Goal: Information Seeking & Learning: Learn about a topic

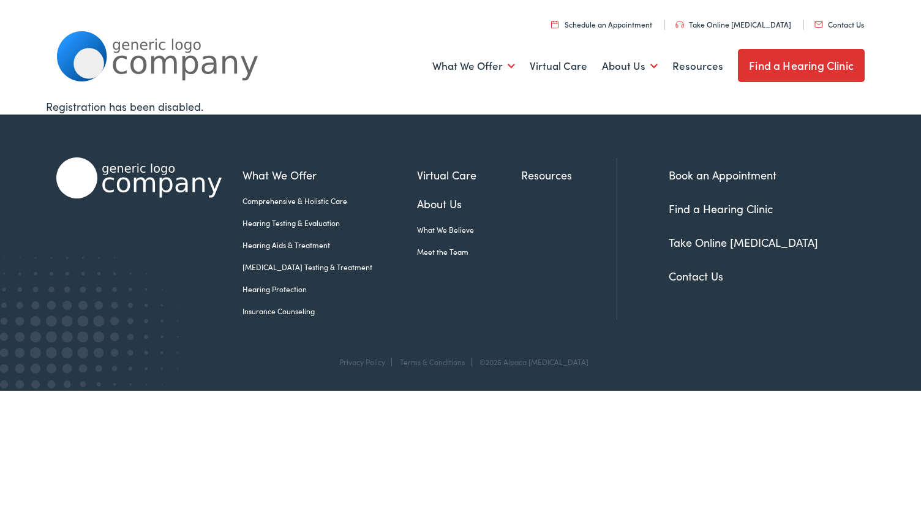
click at [731, 211] on link "Find a Hearing Clinic" at bounding box center [721, 208] width 104 height 15
click at [292, 268] on link "[MEDICAL_DATA] Testing & Treatment" at bounding box center [329, 266] width 174 height 11
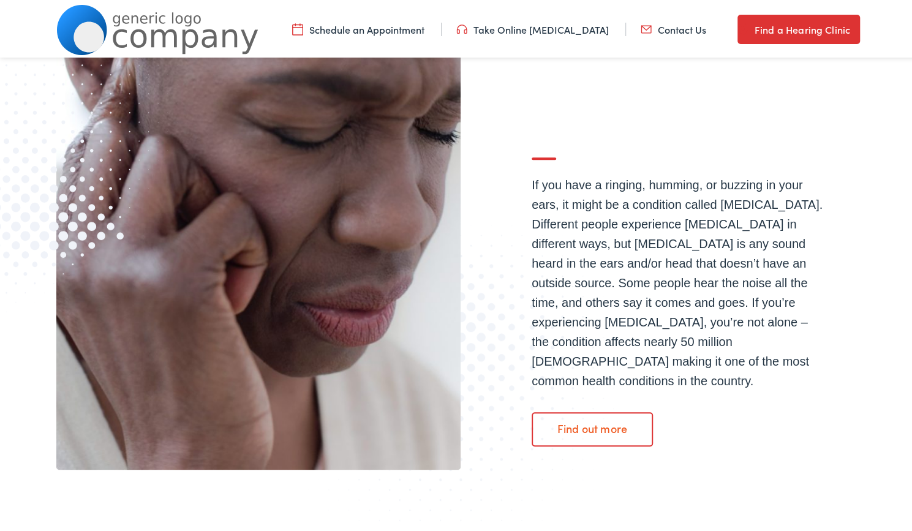
scroll to position [306, 0]
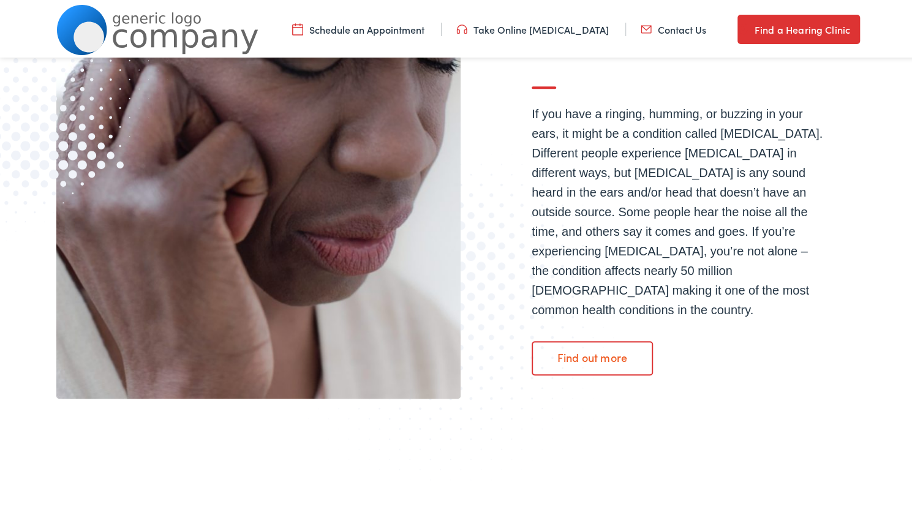
click at [590, 343] on link "Find out more" at bounding box center [591, 356] width 121 height 34
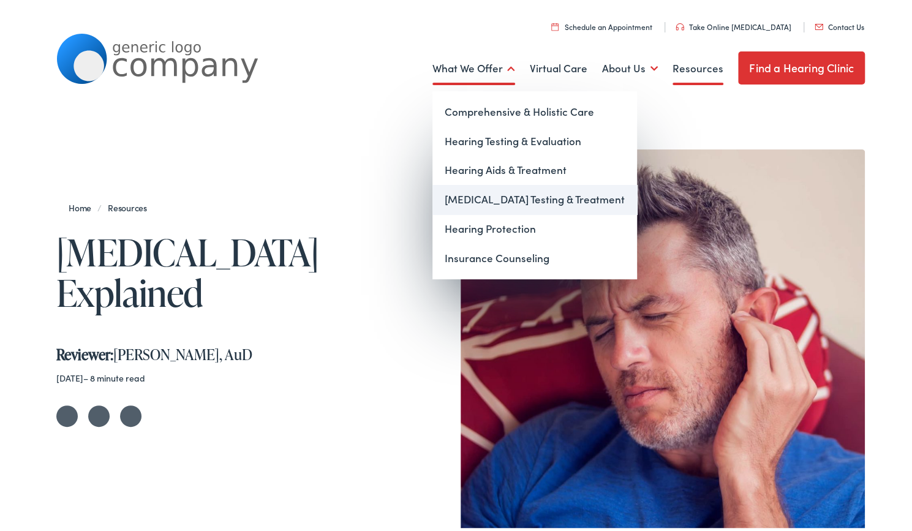
click at [498, 198] on link "[MEDICAL_DATA] Testing & Treatment" at bounding box center [534, 196] width 204 height 29
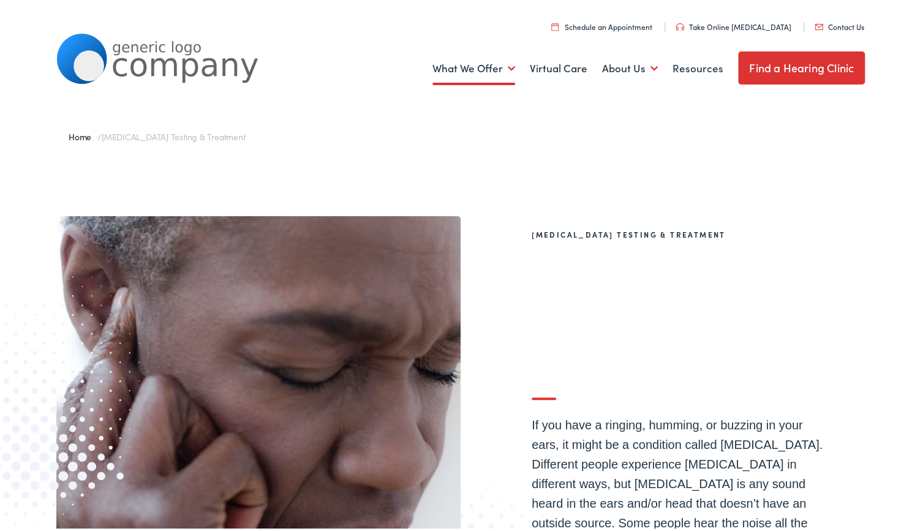
click at [129, 59] on img at bounding box center [157, 56] width 202 height 50
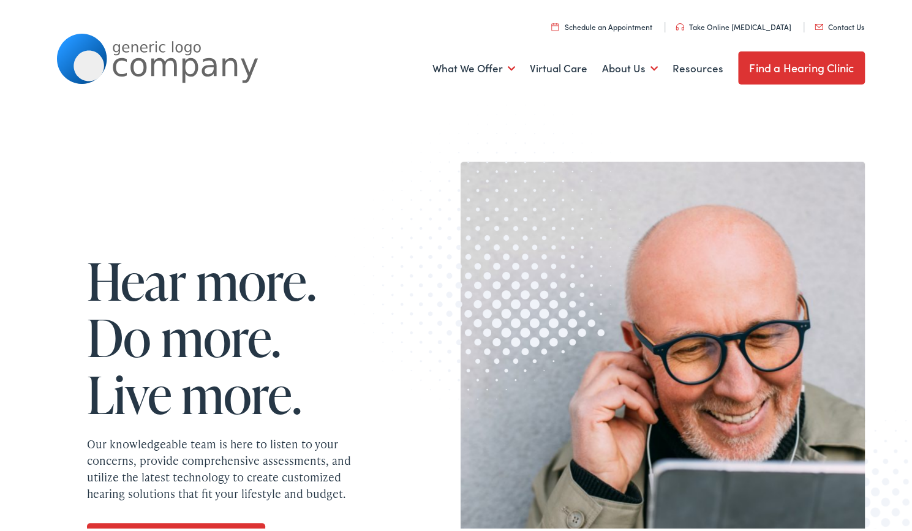
click at [642, 28] on link "Schedule an Appointment" at bounding box center [601, 24] width 101 height 10
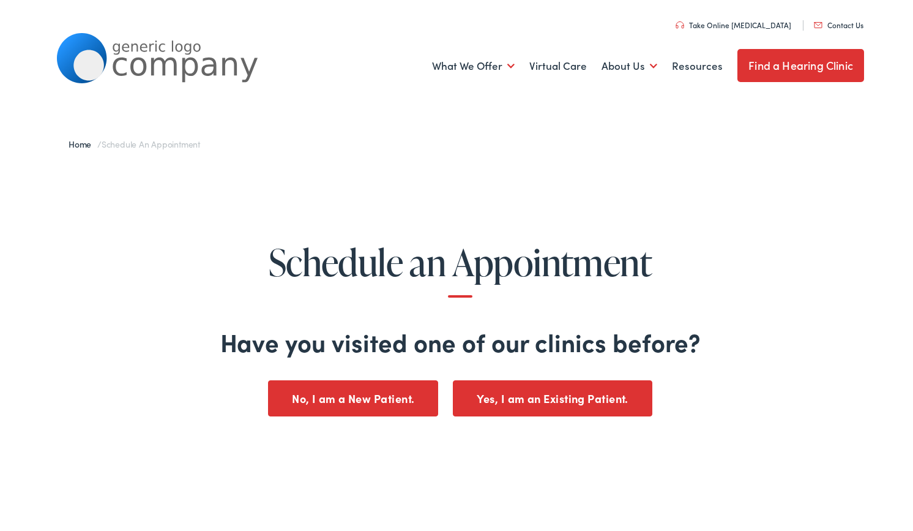
click at [841, 24] on link "Contact Us" at bounding box center [839, 23] width 50 height 10
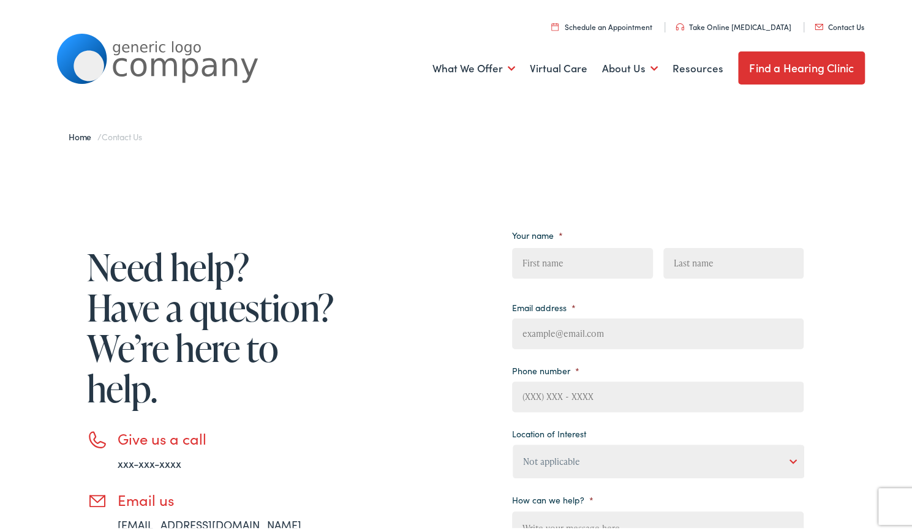
click at [83, 136] on link "Home" at bounding box center [83, 134] width 29 height 12
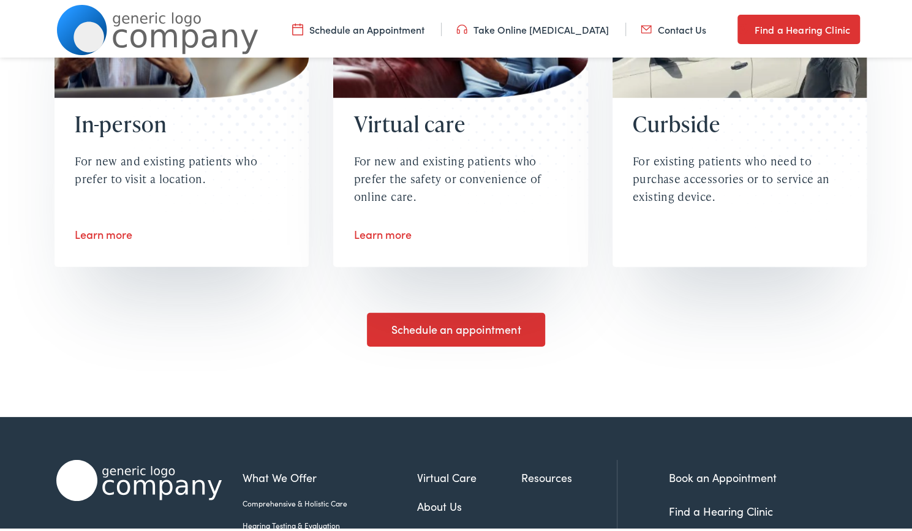
scroll to position [2232, 0]
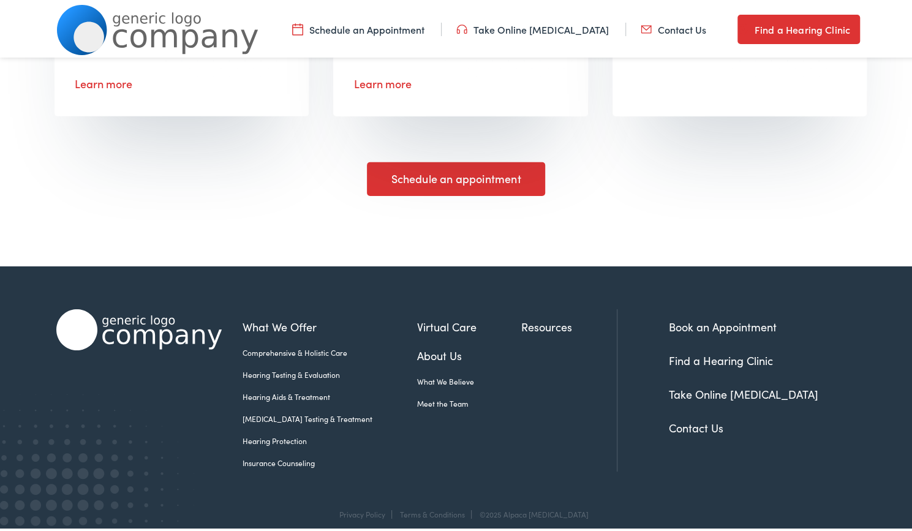
click at [417, 395] on link "Meet the Team" at bounding box center [469, 400] width 104 height 11
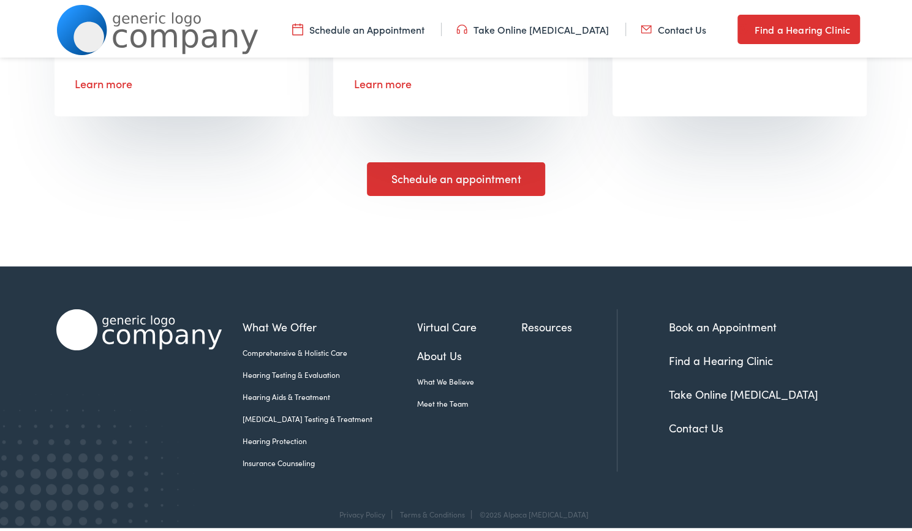
click at [190, 325] on img at bounding box center [138, 327] width 165 height 41
